Goal: Transaction & Acquisition: Purchase product/service

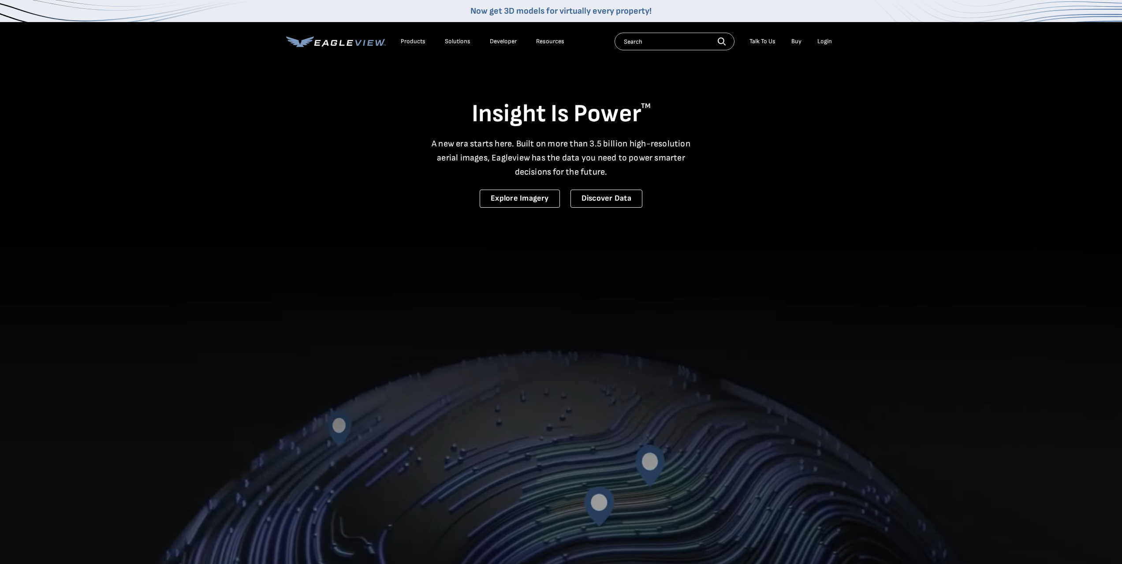
click at [821, 43] on div "Login" at bounding box center [824, 41] width 15 height 8
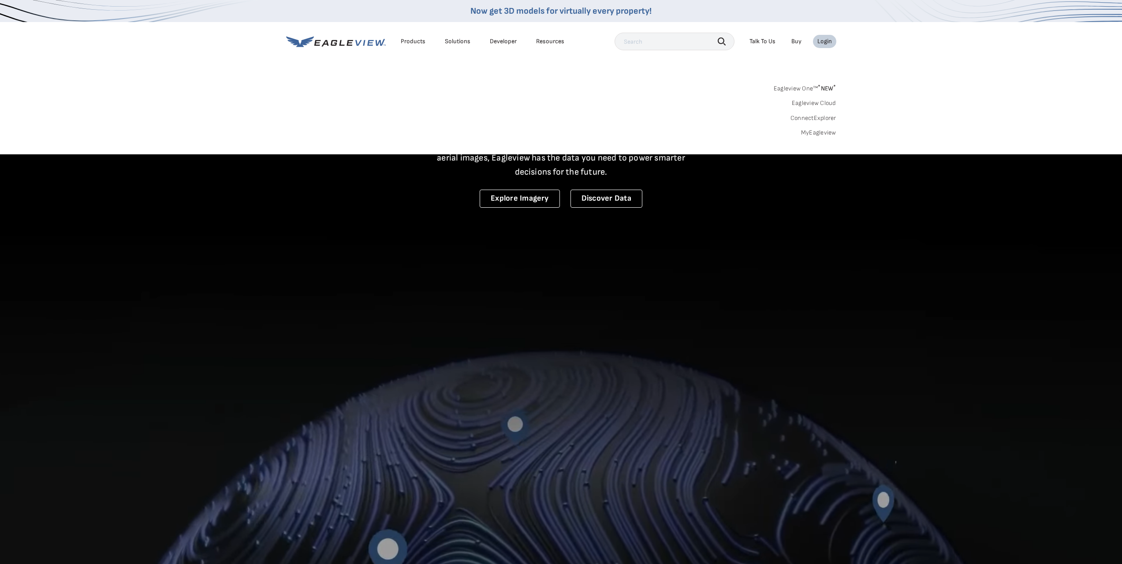
click at [824, 129] on link "MyEagleview" at bounding box center [818, 133] width 35 height 8
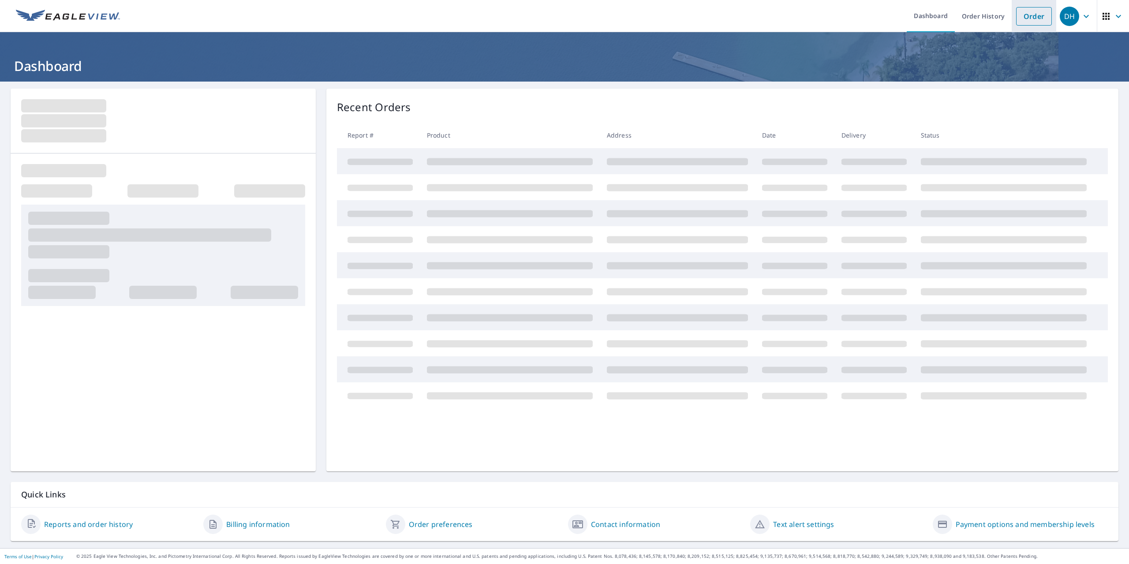
click at [1020, 15] on link "Order" at bounding box center [1034, 16] width 36 height 19
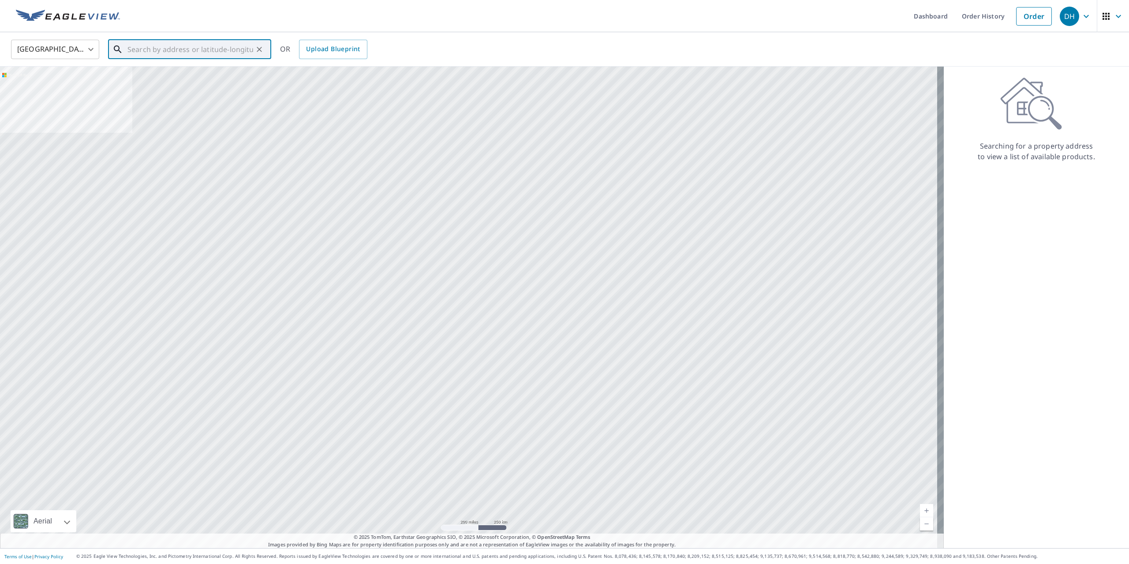
click at [187, 47] on input "text" at bounding box center [190, 49] width 126 height 25
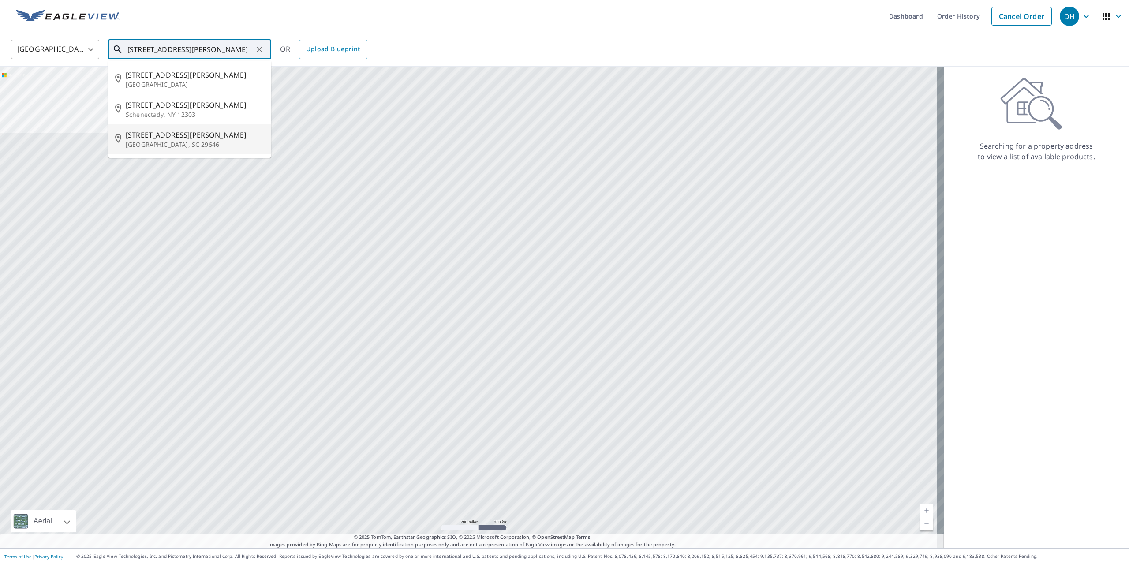
click at [178, 142] on p "Greenwood, SC 29646" at bounding box center [195, 144] width 138 height 9
type input "510 Norwood Ave W Greenwood, SC 29646"
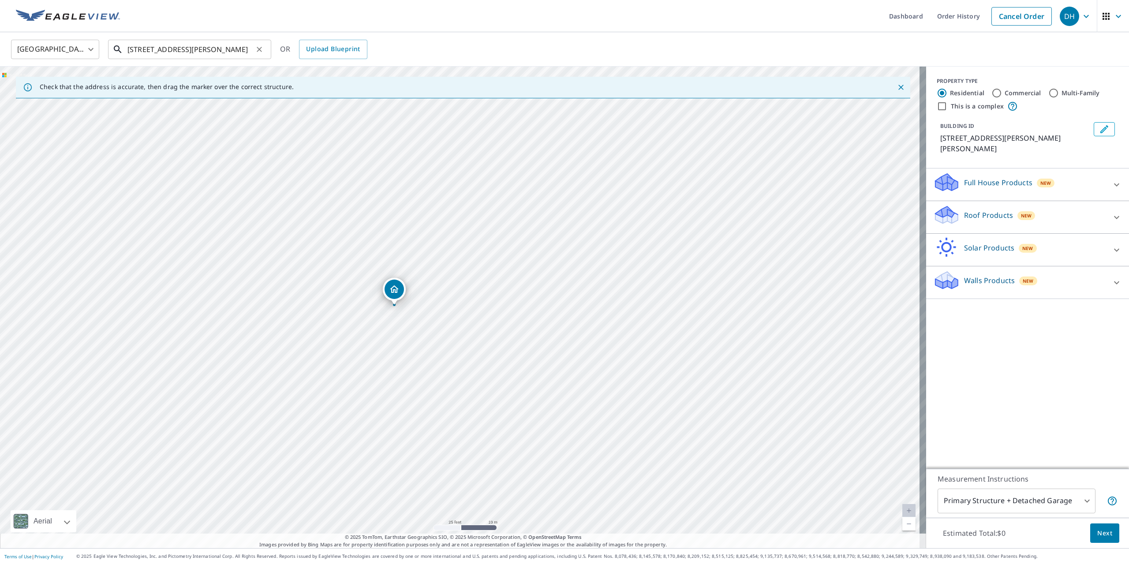
click at [186, 45] on input "510 Norwood Ave W Greenwood, SC 29646" at bounding box center [190, 49] width 126 height 25
click at [970, 210] on p "Roof Products" at bounding box center [988, 215] width 49 height 11
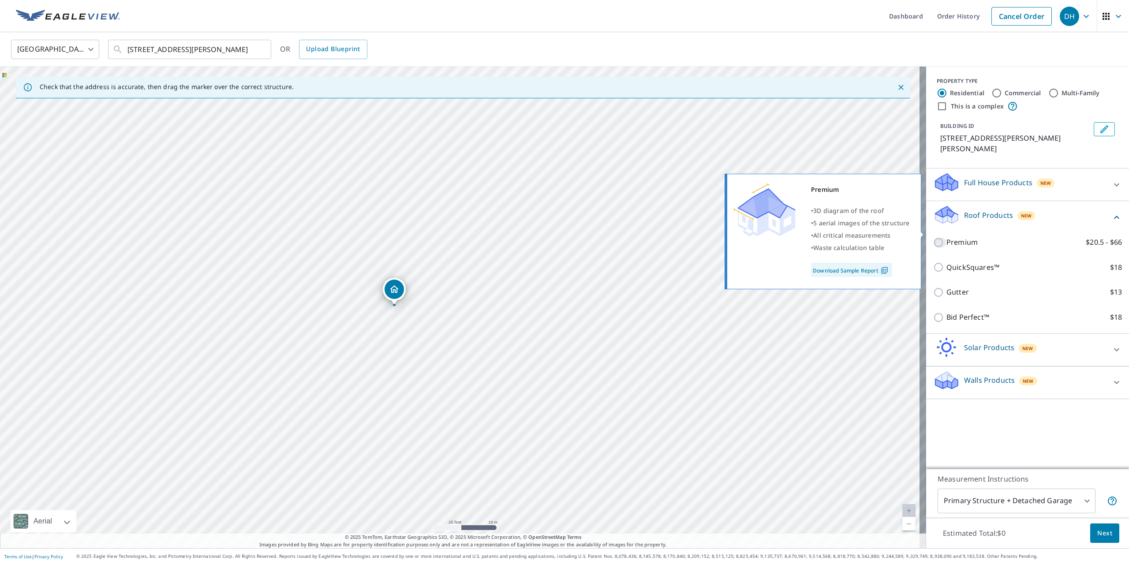
click at [933, 237] on input "Premium $20.5 - $66" at bounding box center [939, 242] width 13 height 11
checkbox input "true"
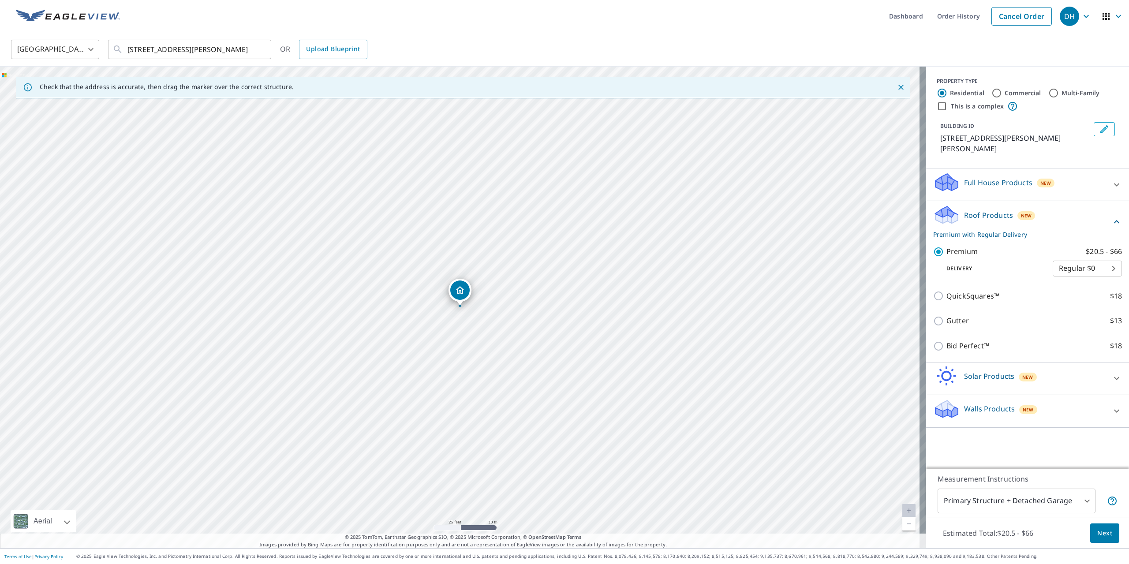
click at [1085, 501] on body "DH DH Dashboard Order History Cancel Order DH United States US ​ 510 Norwood Av…" at bounding box center [564, 282] width 1129 height 564
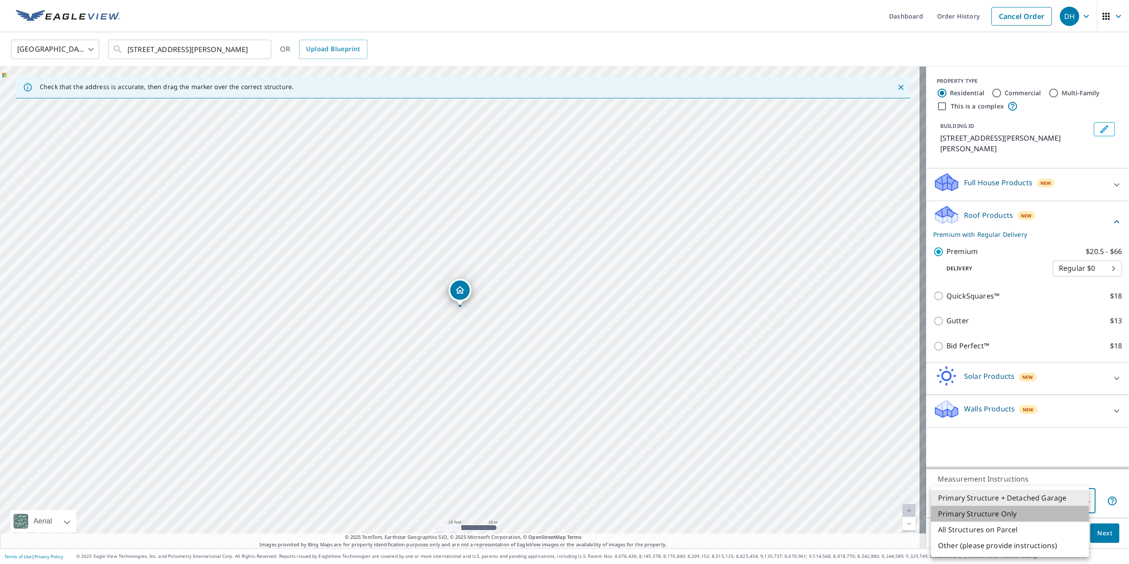
click at [1026, 519] on li "Primary Structure Only" at bounding box center [1010, 514] width 158 height 16
type input "2"
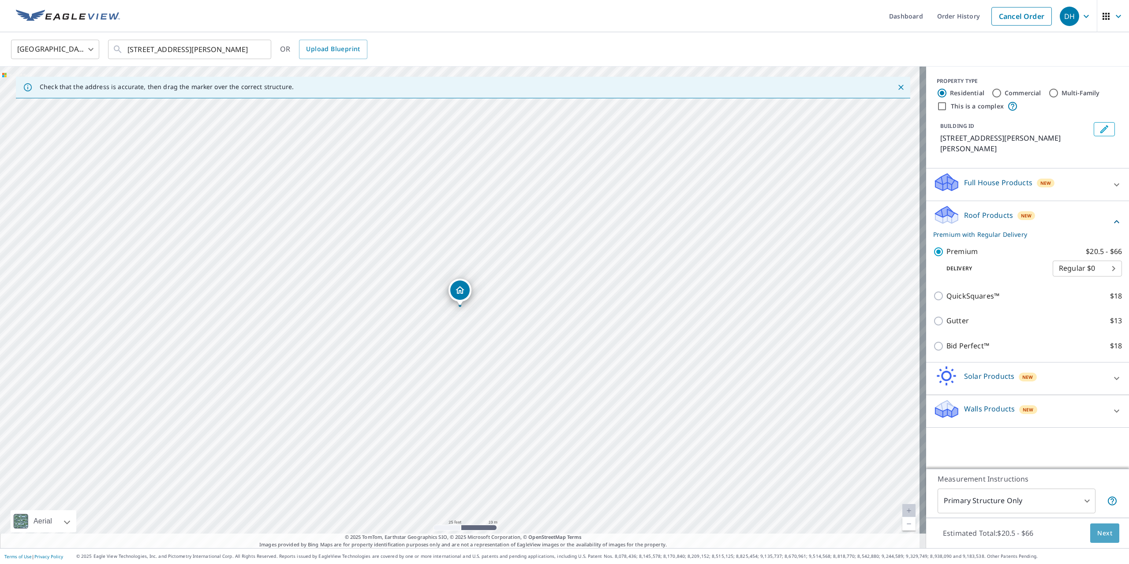
click at [1100, 529] on span "Next" at bounding box center [1104, 533] width 15 height 11
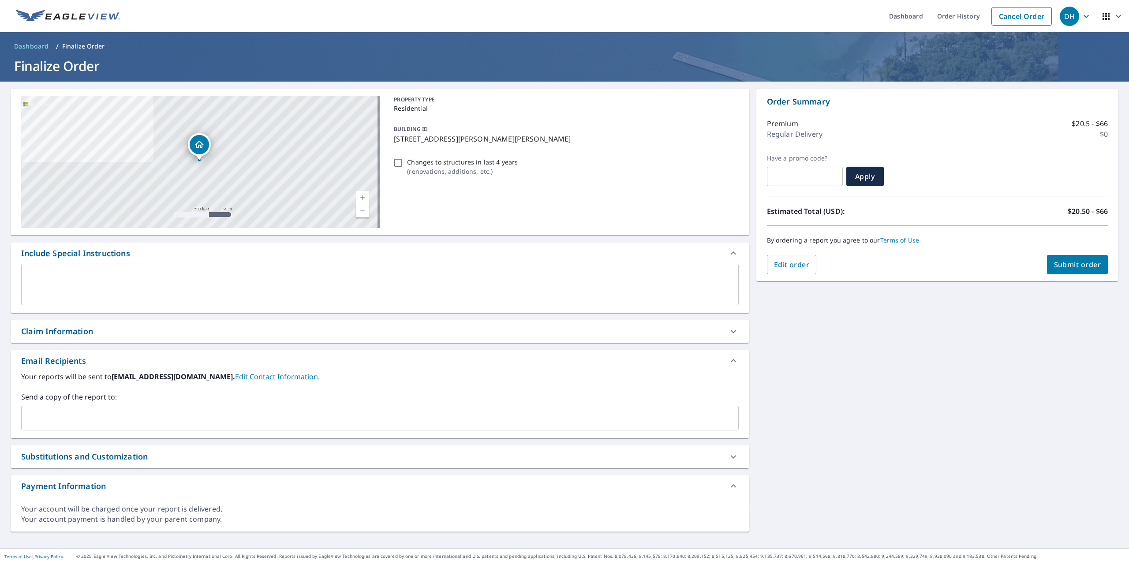
click at [74, 414] on input "text" at bounding box center [373, 418] width 696 height 17
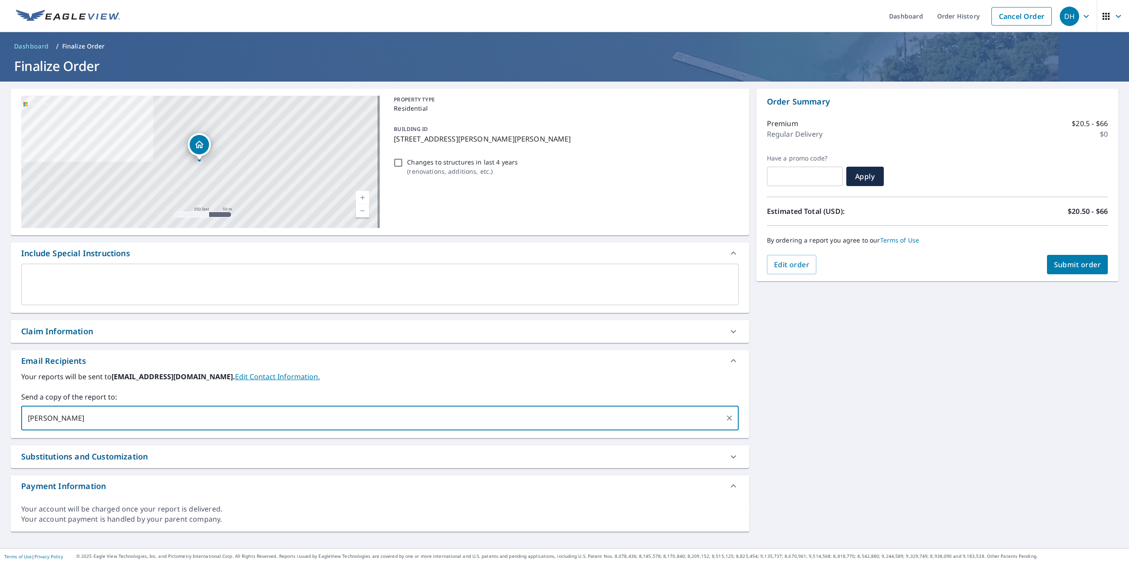
type input "rodger"
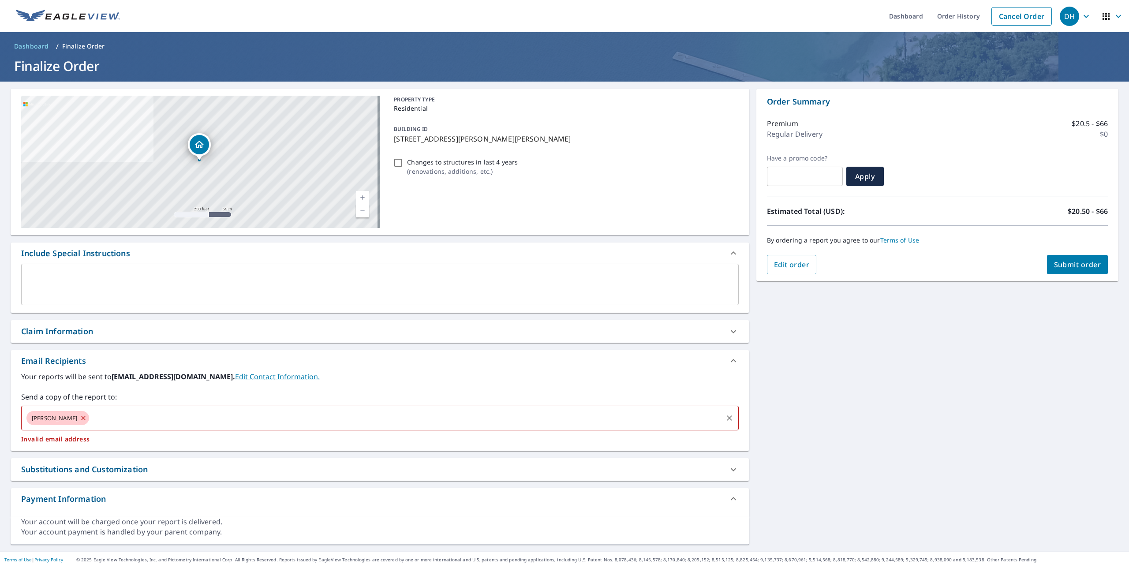
click at [90, 425] on input "text" at bounding box center [405, 418] width 631 height 17
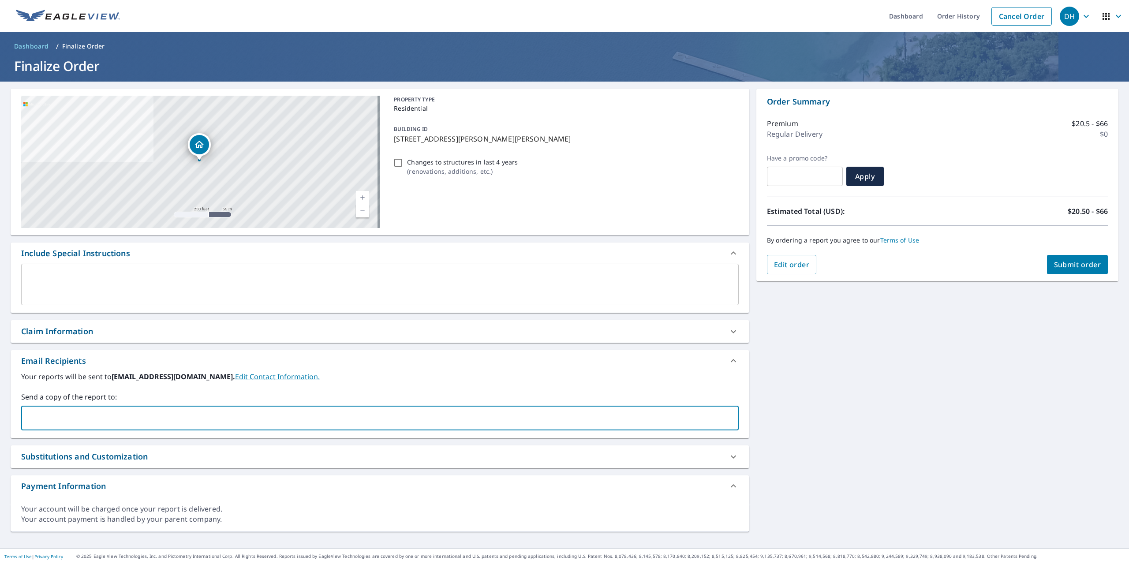
paste input "Rodger Butler <rodger.butler@gwinnssiding.net>"
click at [81, 418] on input "Rodger Butler <rodger.butler@gwinnssiding.net>" at bounding box center [373, 418] width 696 height 17
click at [148, 420] on input "rodger.butler@gwinnssiding.net>" at bounding box center [373, 418] width 696 height 17
type input "rodger.butler@gwinnssiding.net"
type input "shannon.randolph@abcsupply.com"
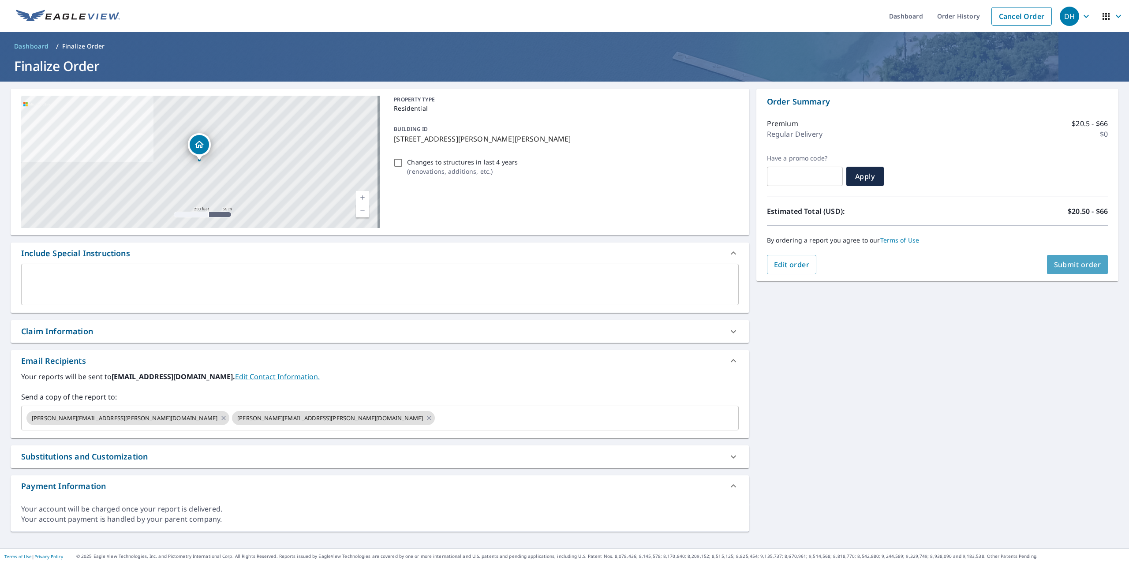
click at [1071, 267] on span "Submit order" at bounding box center [1077, 265] width 47 height 10
